Goal: Task Accomplishment & Management: Manage account settings

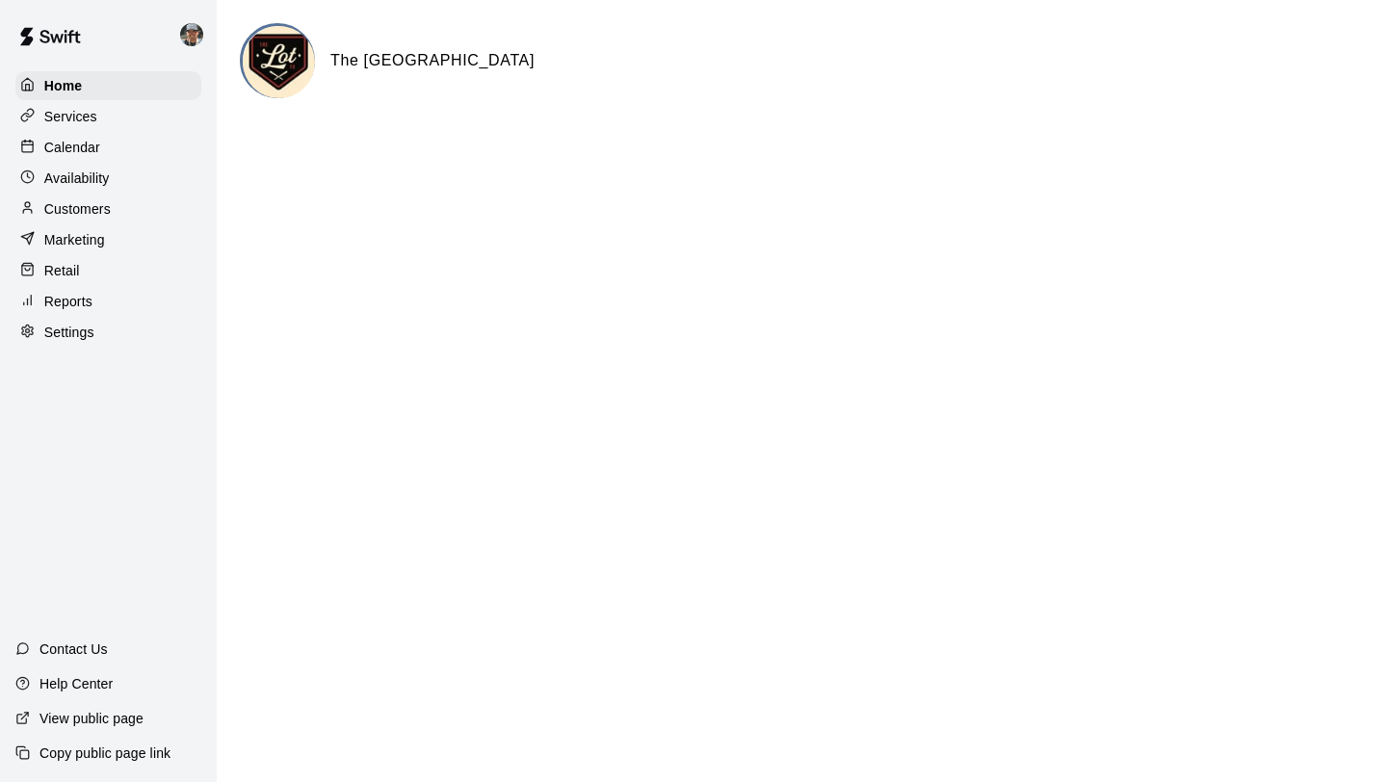
click at [102, 150] on div "Calendar" at bounding box center [108, 147] width 186 height 29
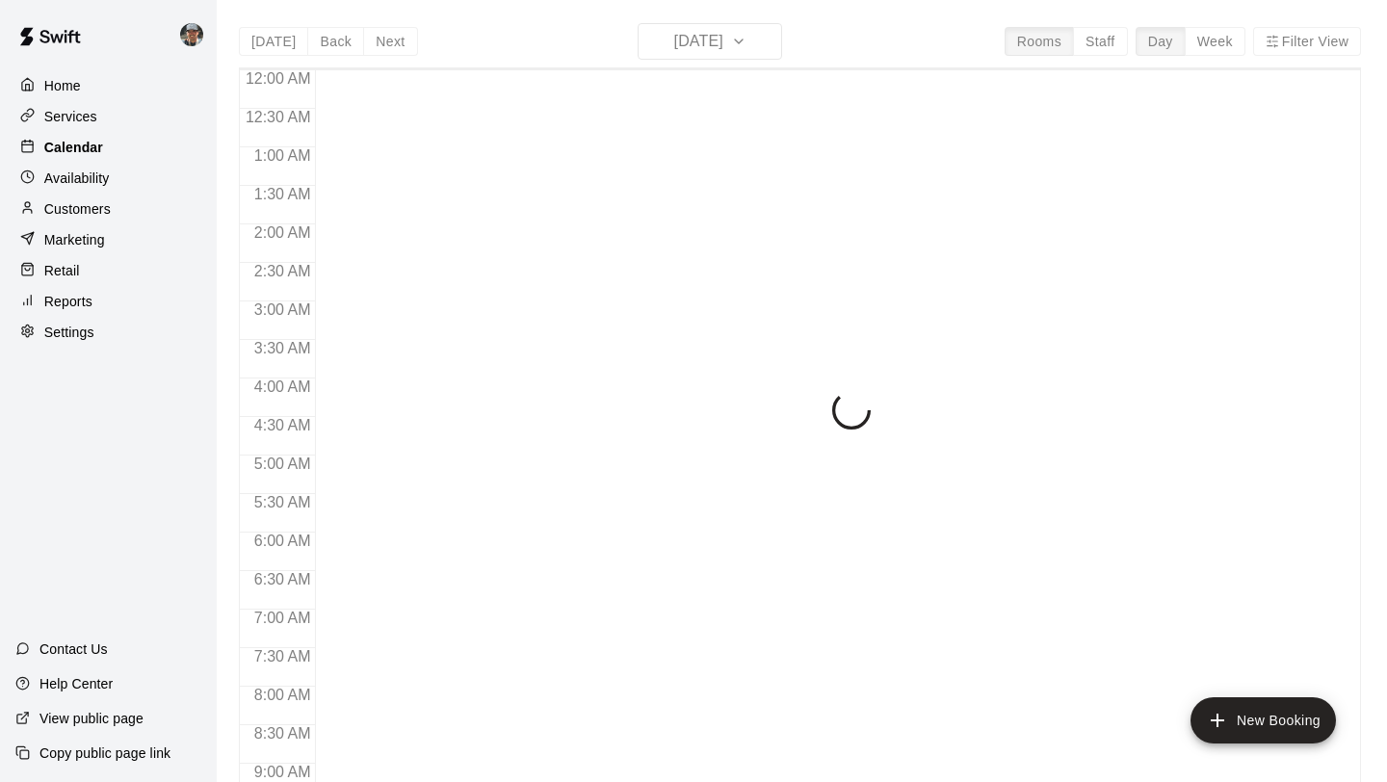
scroll to position [913, 0]
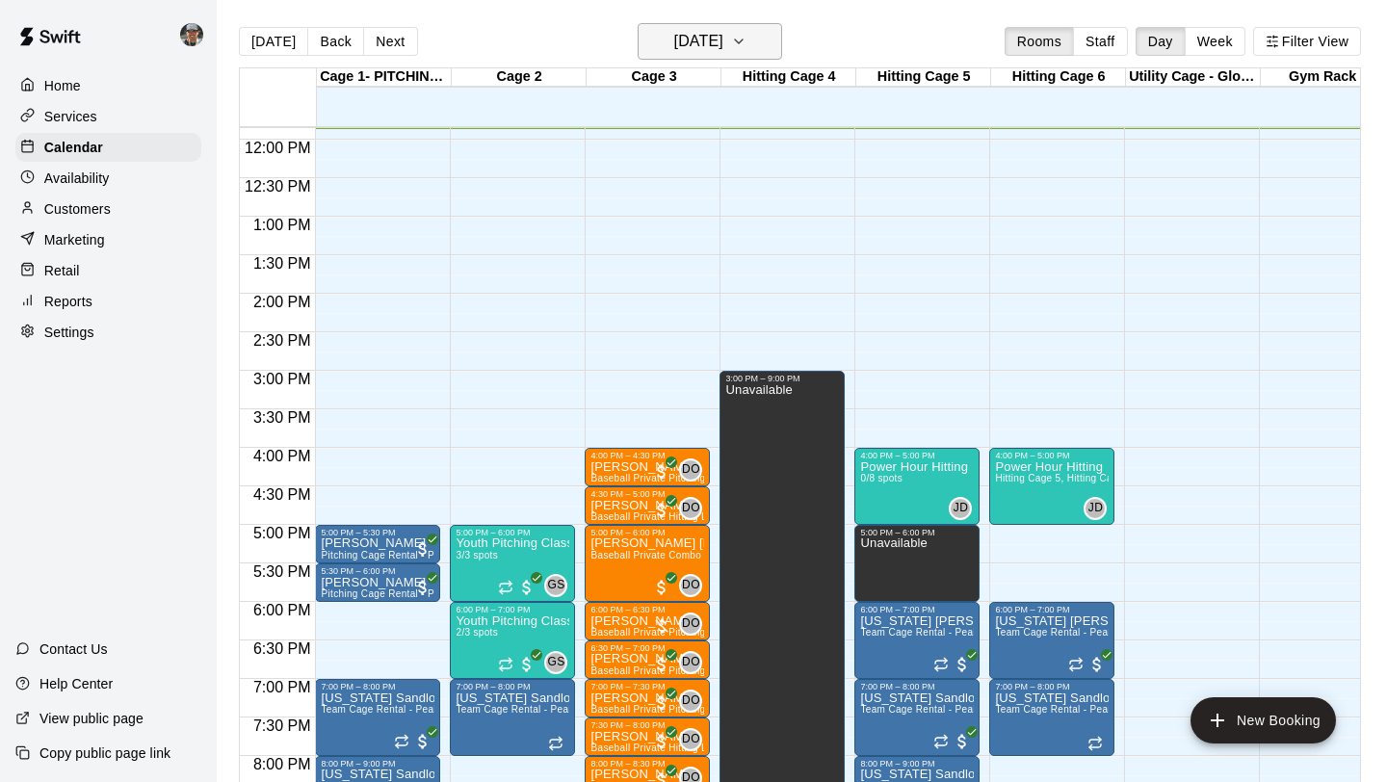
click at [746, 37] on icon "button" at bounding box center [738, 41] width 15 height 23
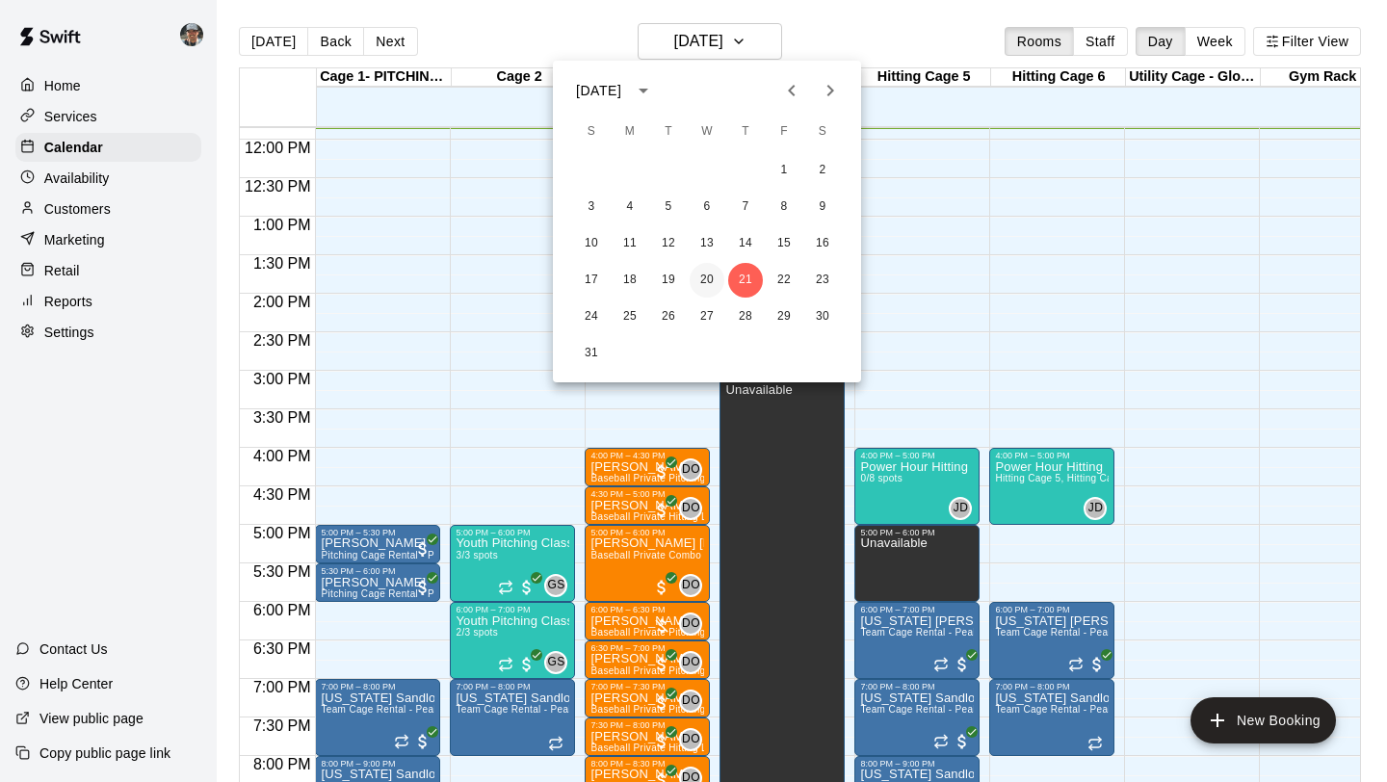
click at [703, 286] on button "20" at bounding box center [707, 280] width 35 height 35
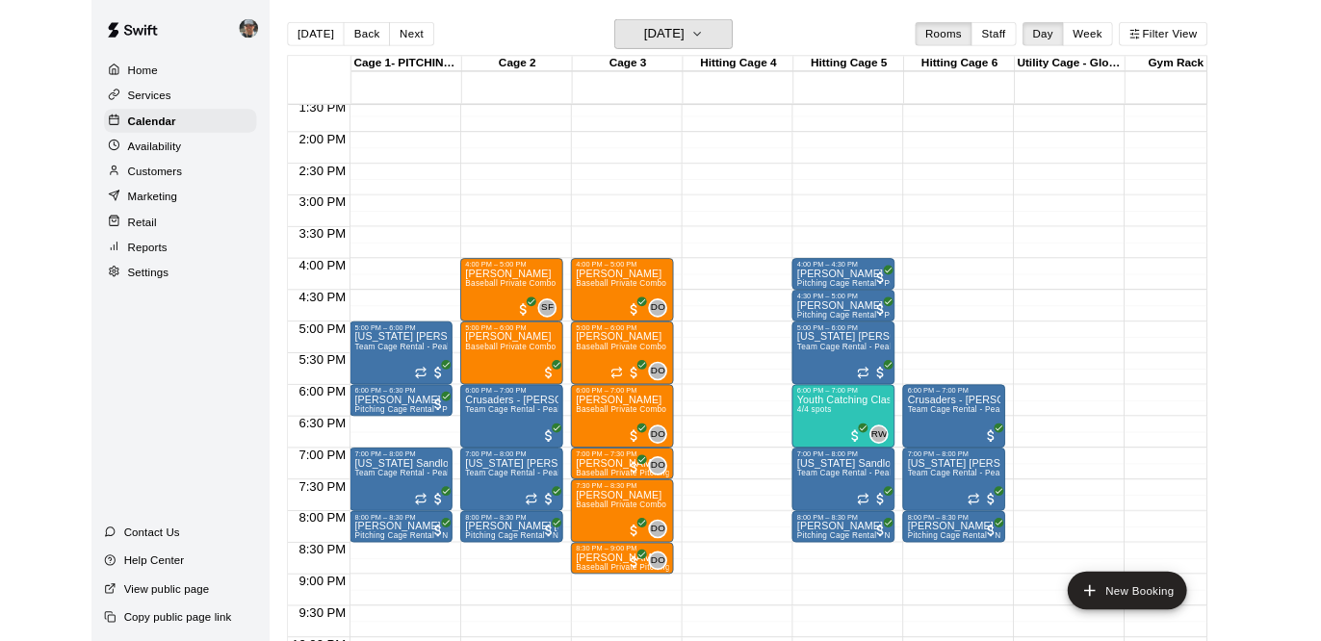
scroll to position [1097, 0]
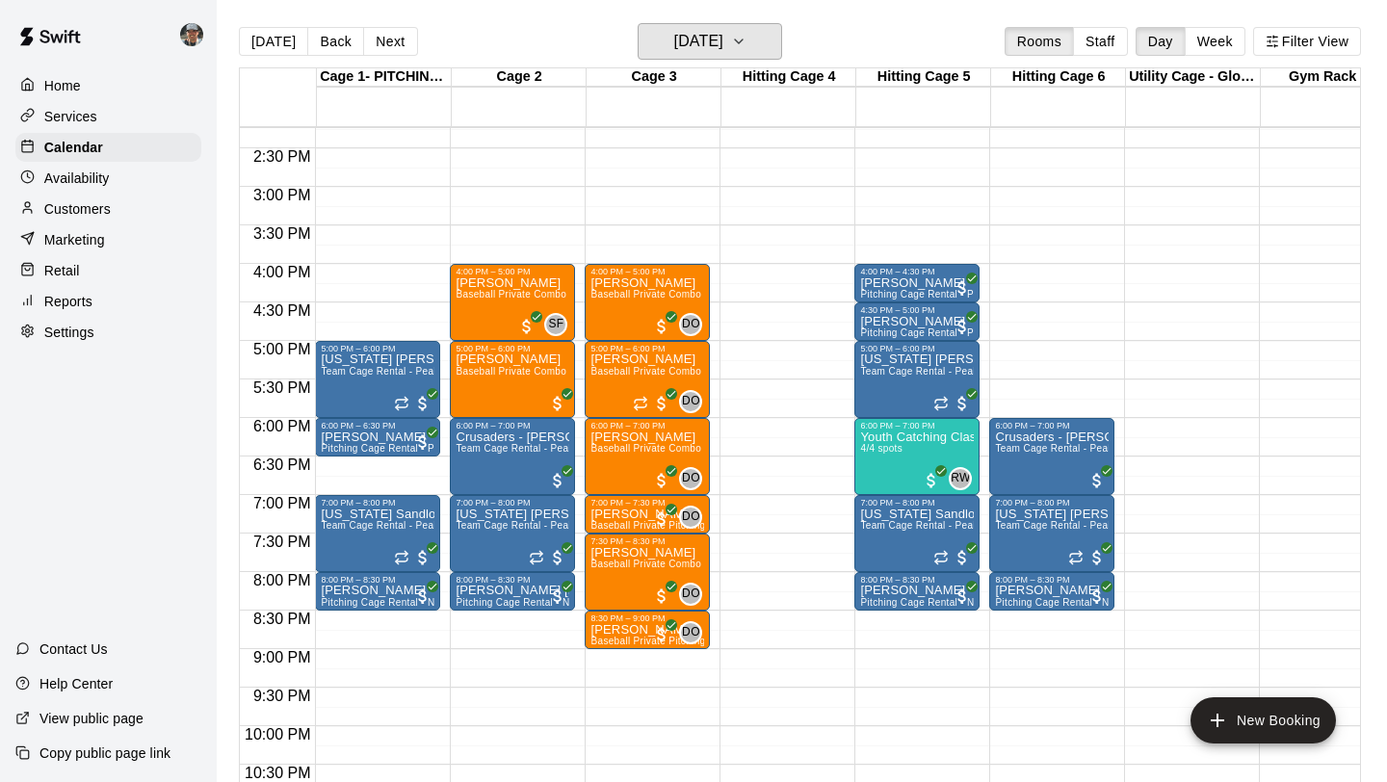
click at [638, 23] on button "[DATE]" at bounding box center [710, 41] width 144 height 37
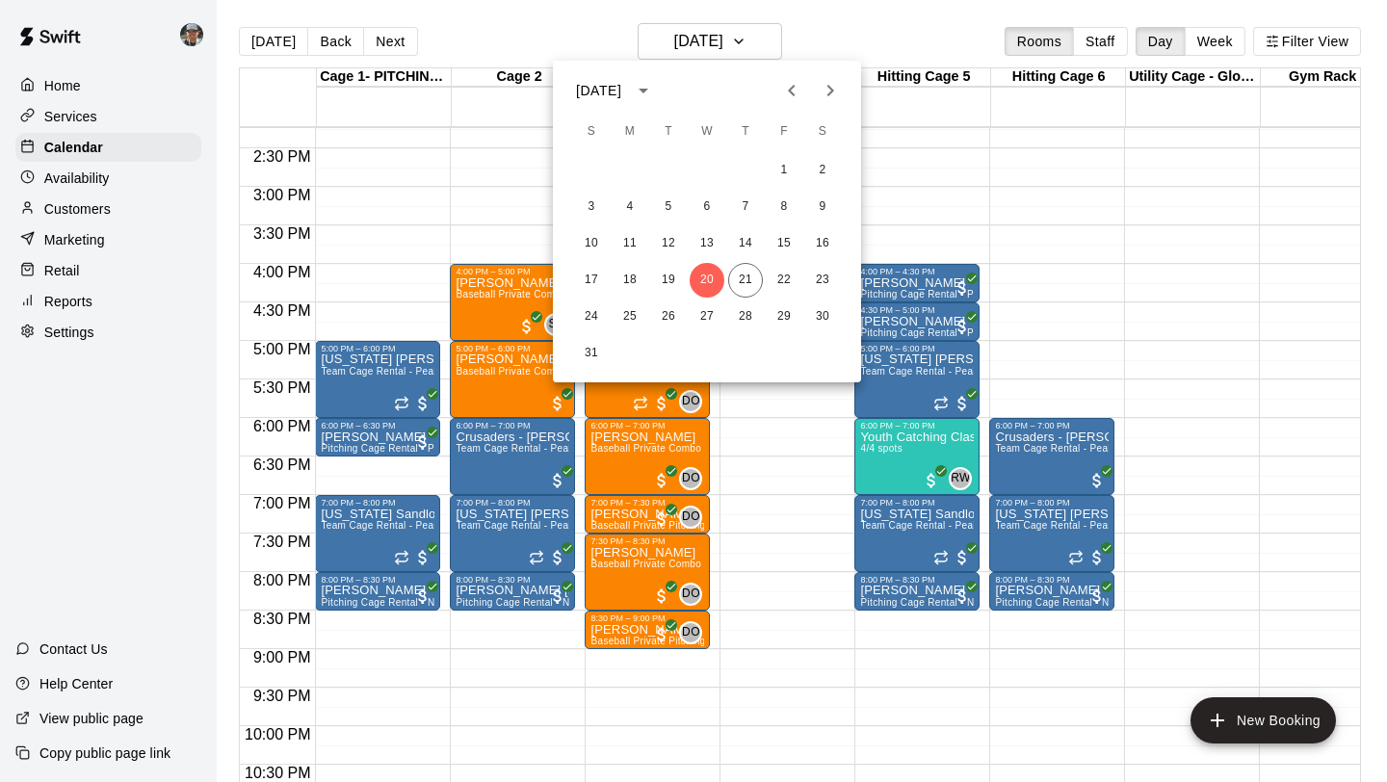
click at [788, 462] on div at bounding box center [693, 391] width 1387 height 782
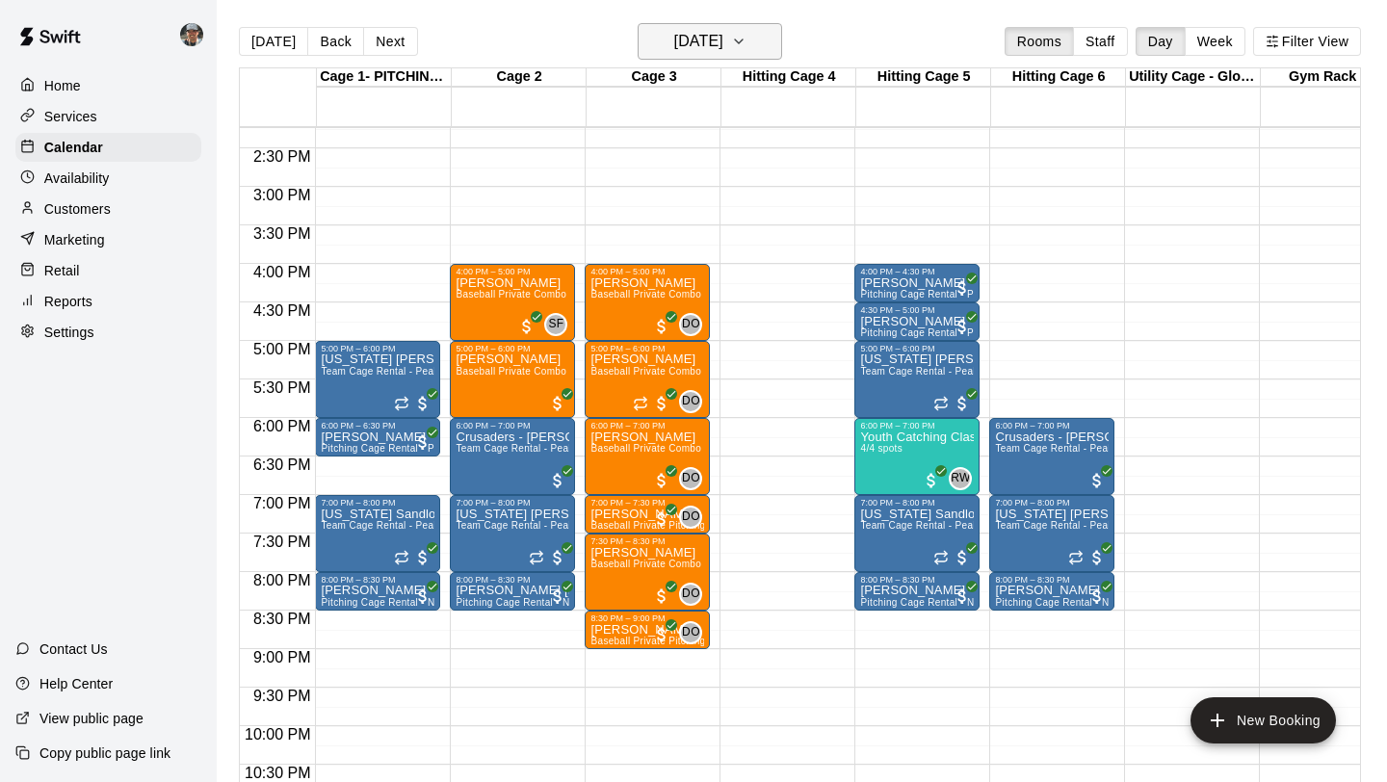
click at [746, 36] on icon "button" at bounding box center [738, 41] width 15 height 23
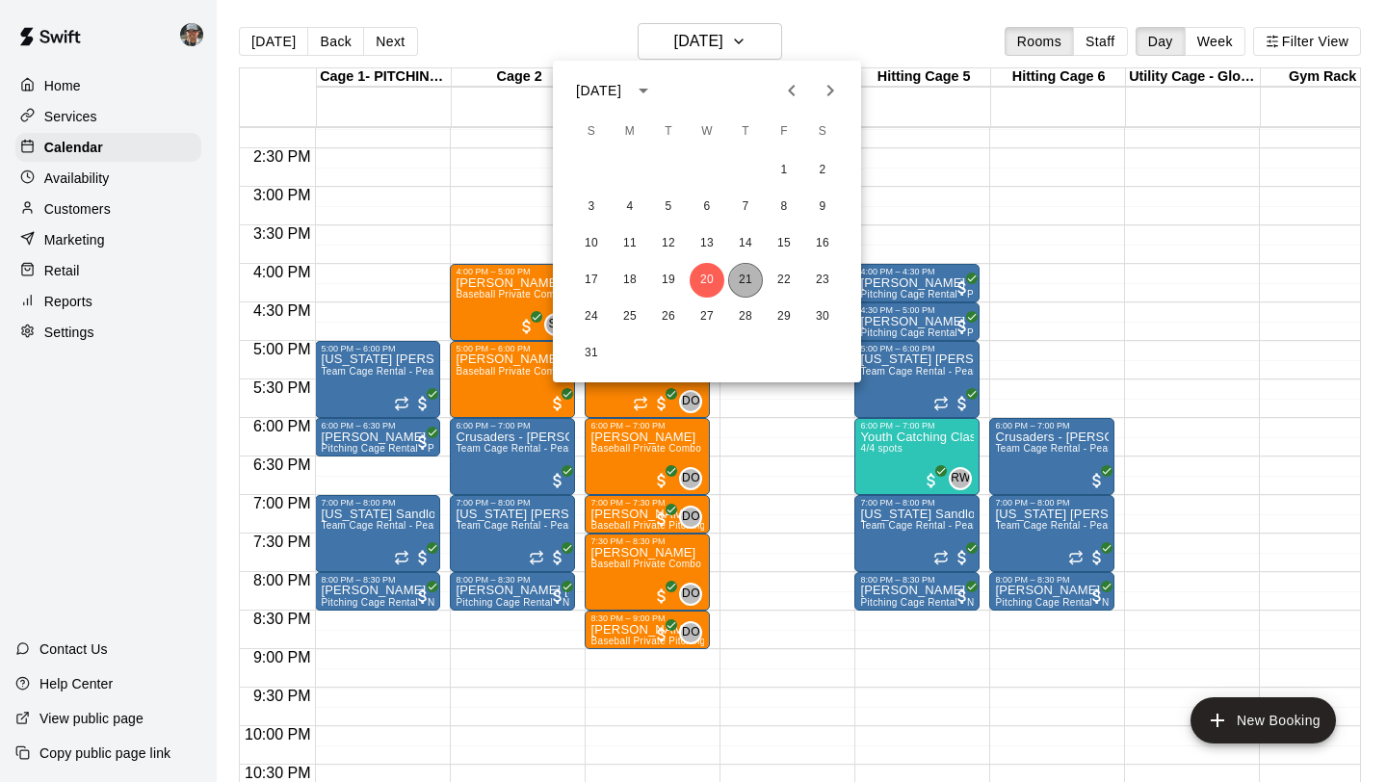
click at [744, 274] on button "21" at bounding box center [745, 280] width 35 height 35
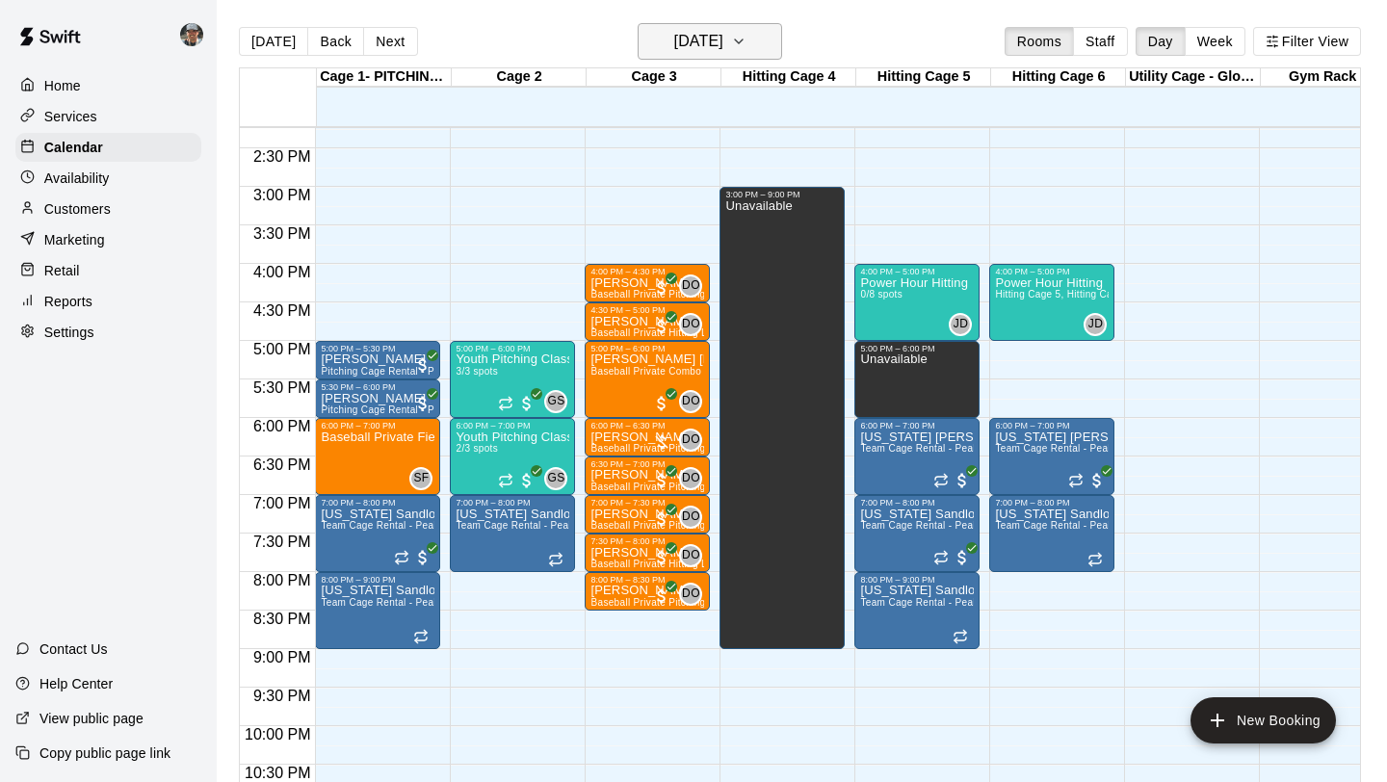
click at [761, 54] on button "[DATE]" at bounding box center [710, 41] width 144 height 37
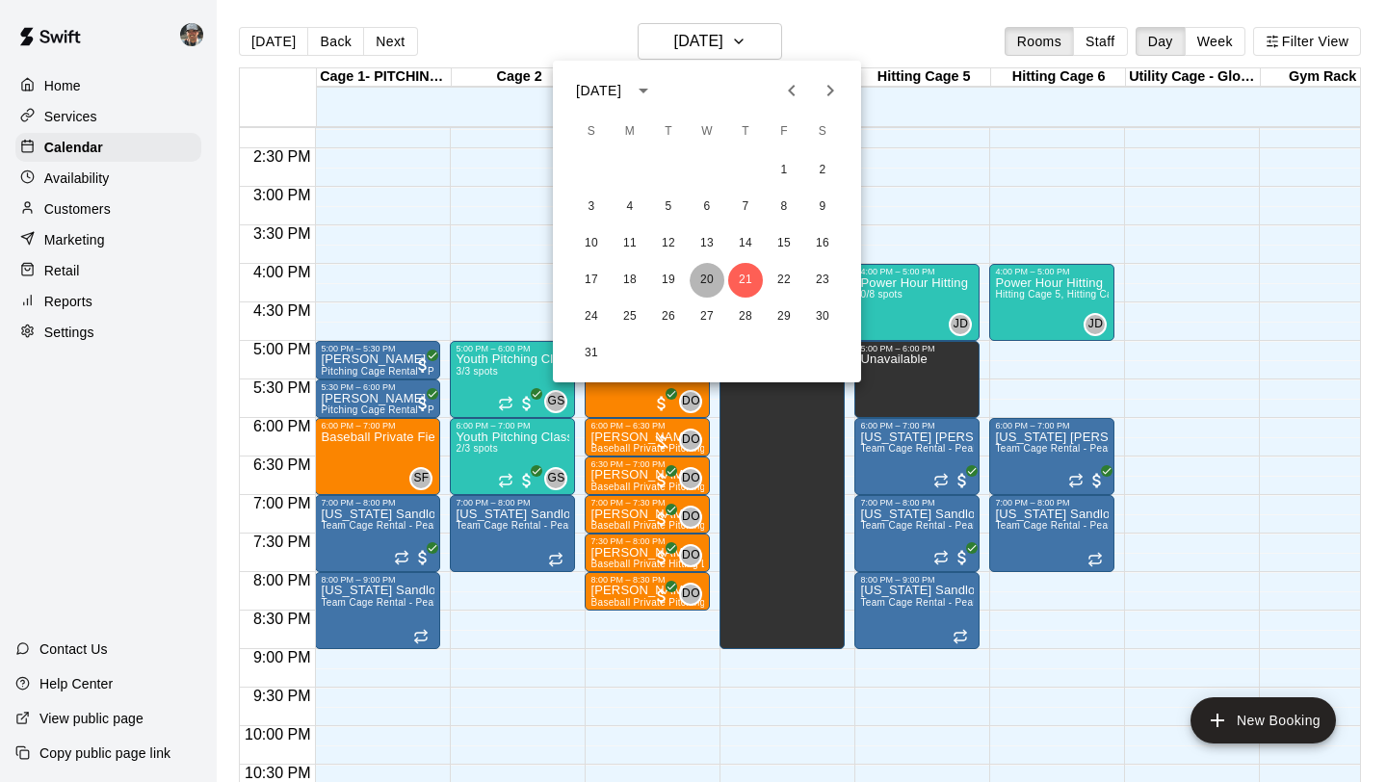
click at [706, 275] on button "20" at bounding box center [707, 280] width 35 height 35
